Goal: Contribute content

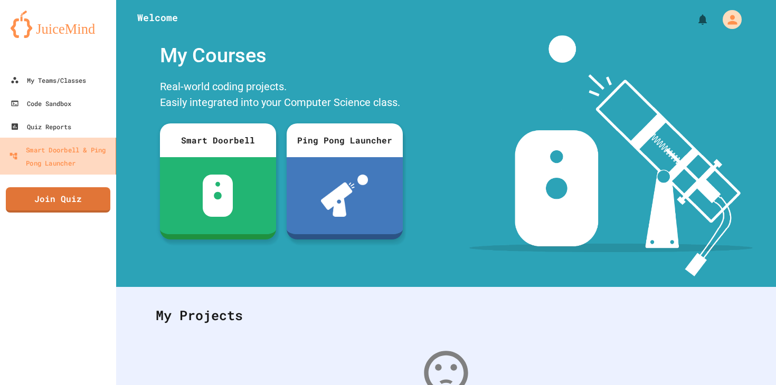
click at [65, 151] on div "Smart Doorbell & Ping Pong Launcher" at bounding box center [60, 156] width 102 height 26
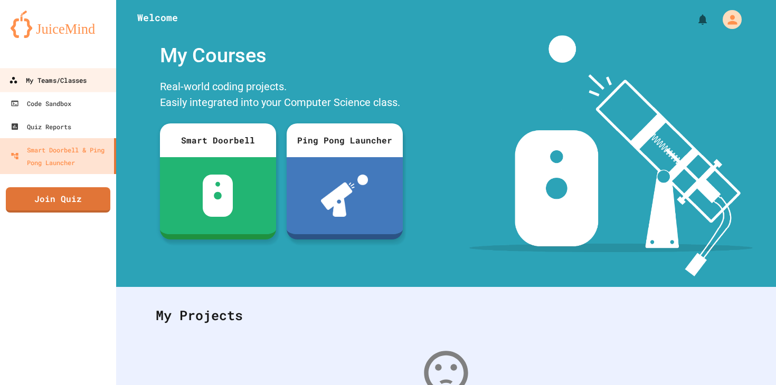
click at [66, 81] on div "My Teams/Classes" at bounding box center [48, 80] width 78 height 13
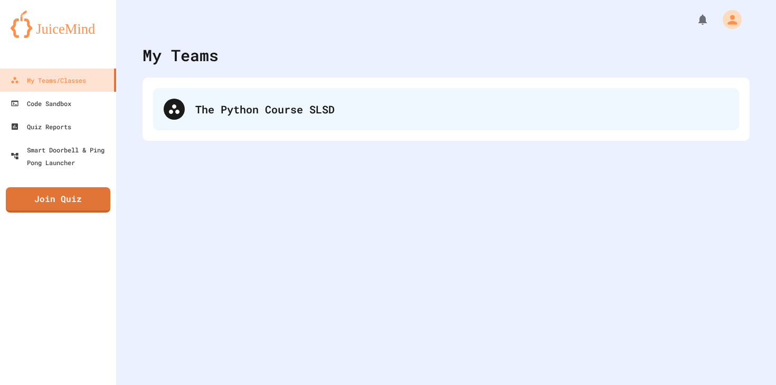
click at [224, 107] on div "The Python Course SLSD" at bounding box center [461, 109] width 533 height 16
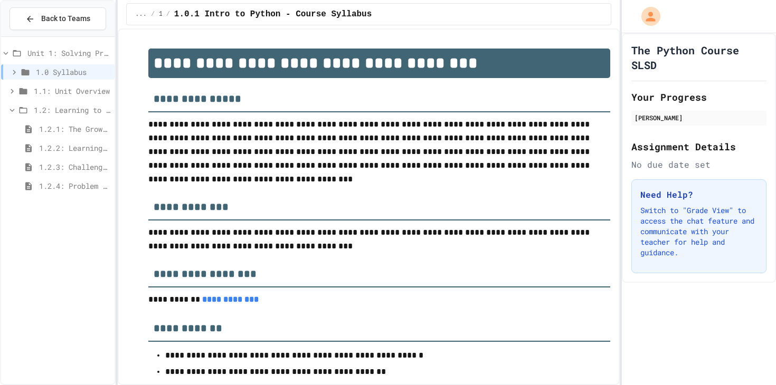
click at [71, 164] on span "1.2.3: Challenge Problem - The Bridge" at bounding box center [74, 166] width 71 height 11
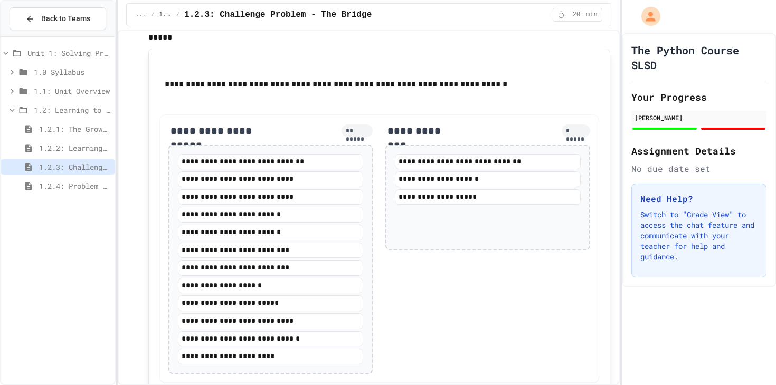
scroll to position [1219, 0]
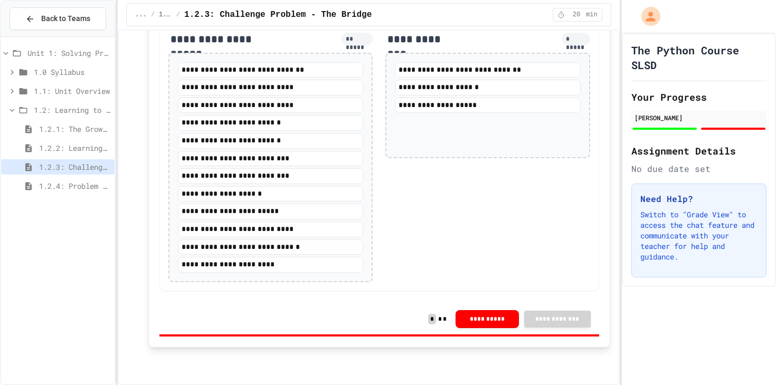
click at [82, 178] on div "1.2.4: Problem Solving Practice" at bounding box center [57, 185] width 113 height 15
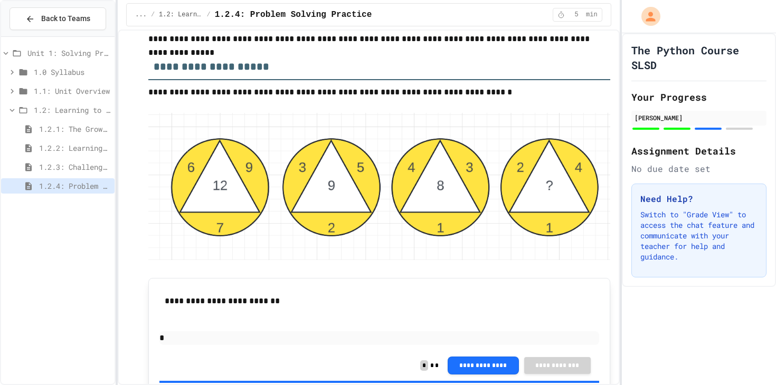
scroll to position [1431, 0]
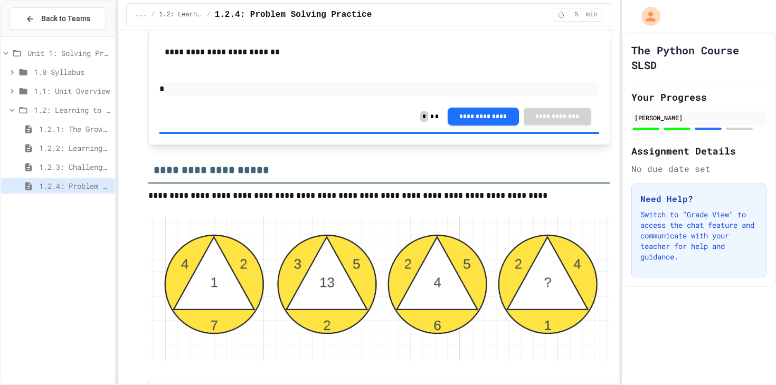
scroll to position [1668, 0]
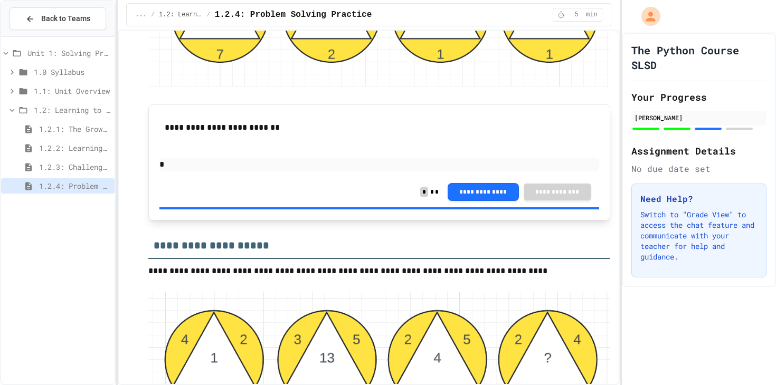
scroll to position [1562, 0]
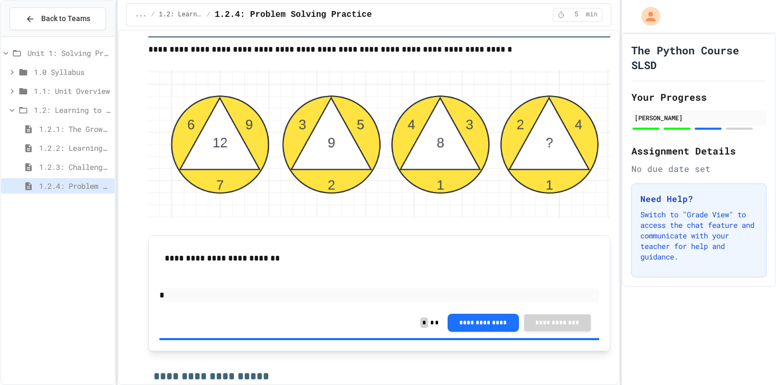
scroll to position [1448, 0]
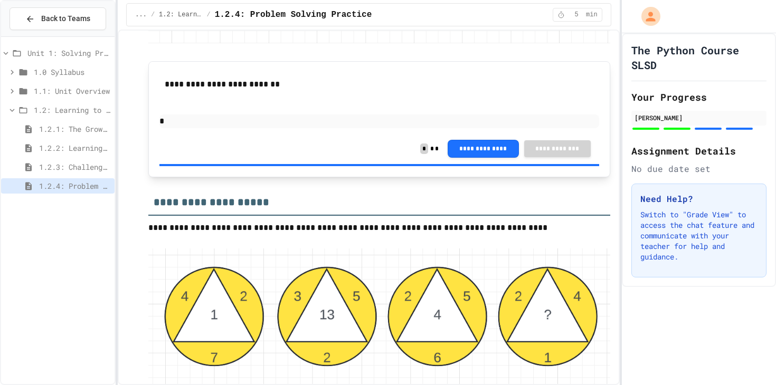
scroll to position [1633, 0]
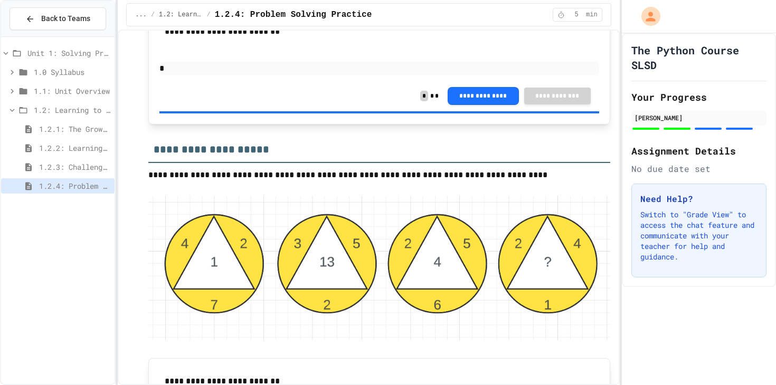
scroll to position [1695, 0]
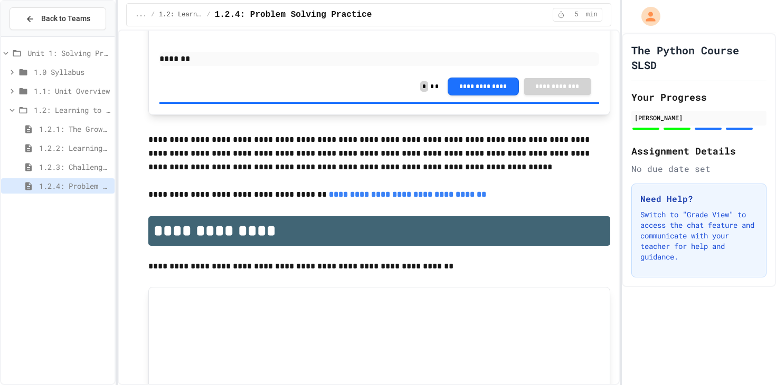
scroll to position [2443, 0]
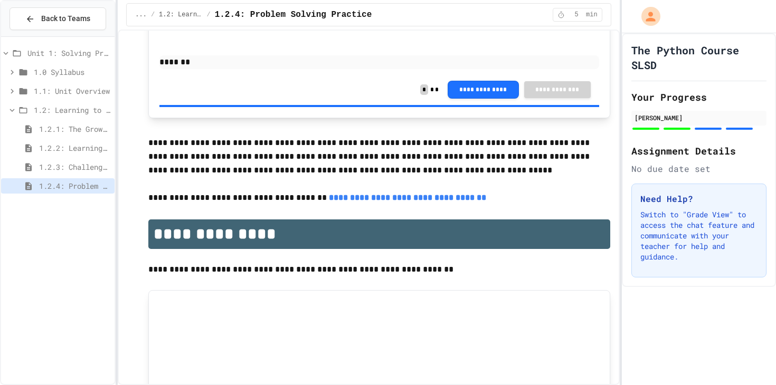
scroll to position [2412, 0]
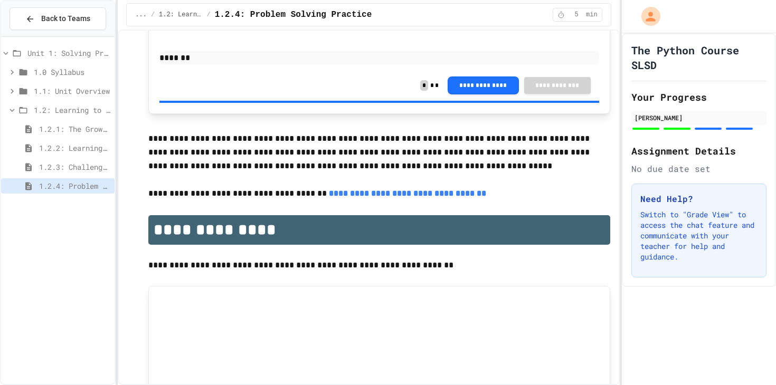
drag, startPoint x: 521, startPoint y: 323, endPoint x: 440, endPoint y: 322, distance: 81.3
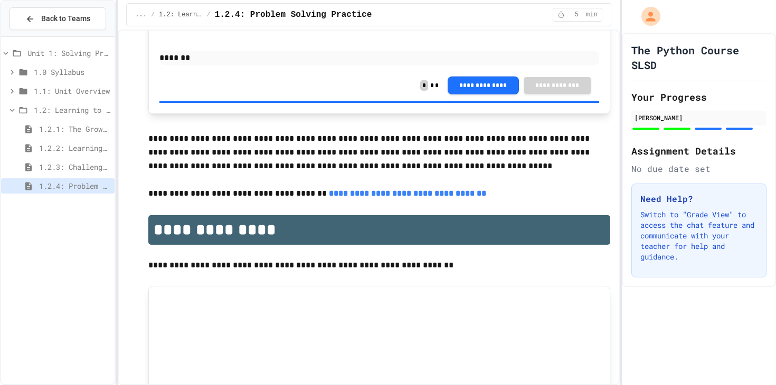
scroll to position [2471, 0]
